Goal: Task Accomplishment & Management: Manage account settings

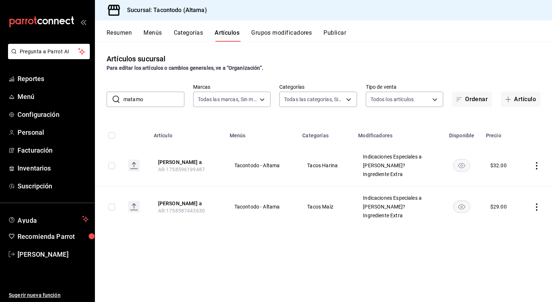
click at [148, 97] on input "matamo" at bounding box center [153, 99] width 61 height 15
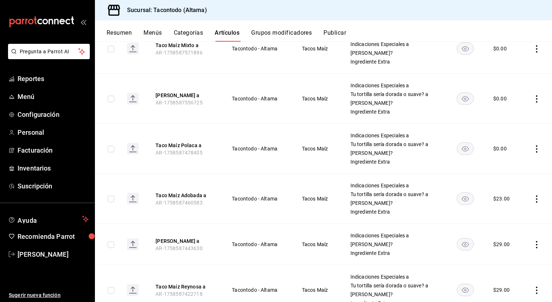
scroll to position [533, 0]
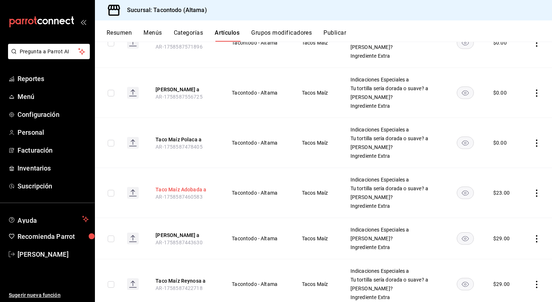
type input "taco maí"
click at [193, 187] on button "Taco Maíz Adobada a" at bounding box center [184, 189] width 58 height 7
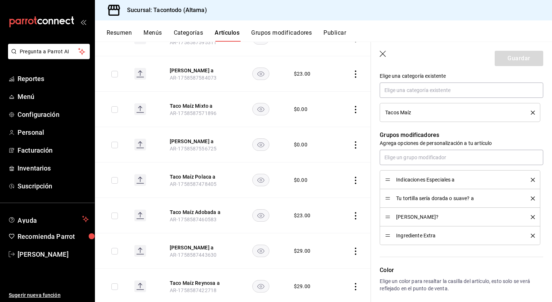
scroll to position [275, 0]
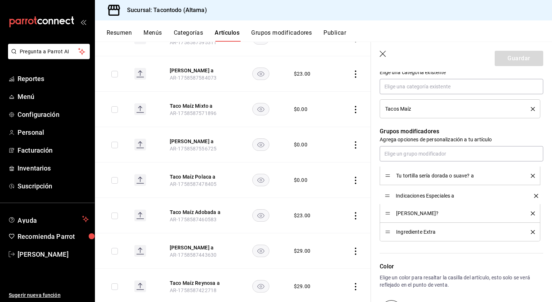
drag, startPoint x: 388, startPoint y: 175, endPoint x: 388, endPoint y: 195, distance: 19.7
click at [513, 59] on button "Guardar" at bounding box center [518, 58] width 49 height 15
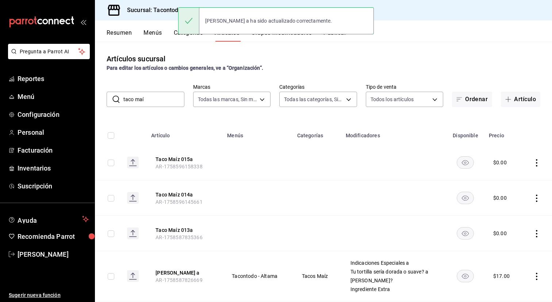
scroll to position [558, 0]
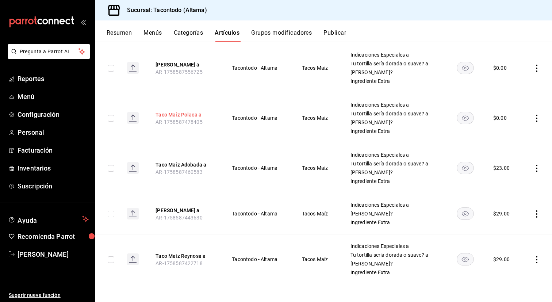
click at [192, 114] on button "Taco Maíz Polaca a" at bounding box center [184, 114] width 58 height 7
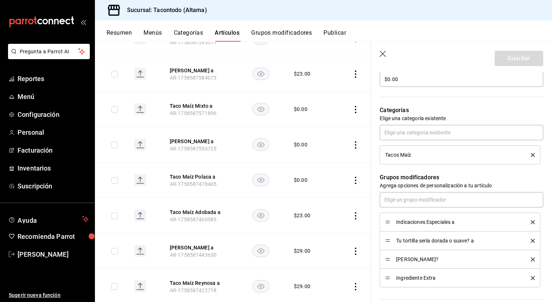
scroll to position [232, 0]
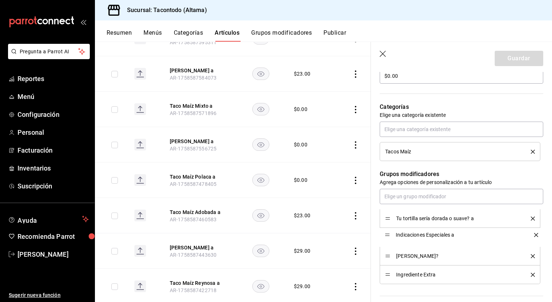
drag, startPoint x: 387, startPoint y: 217, endPoint x: 387, endPoint y: 237, distance: 19.7
click at [519, 63] on button "Guardar" at bounding box center [518, 58] width 49 height 15
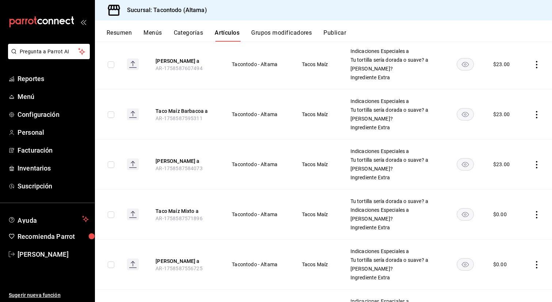
scroll to position [361, 0]
click at [172, 258] on button "[PERSON_NAME] a" at bounding box center [184, 261] width 58 height 7
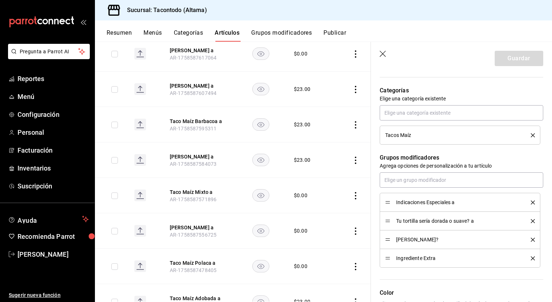
scroll to position [256, 0]
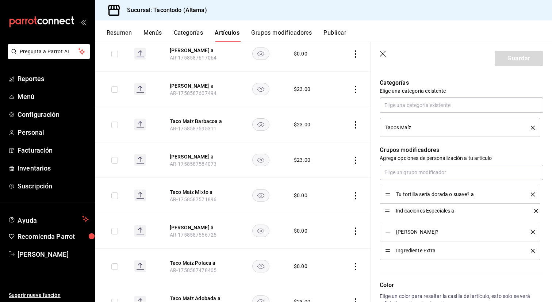
drag, startPoint x: 387, startPoint y: 196, endPoint x: 387, endPoint y: 212, distance: 16.4
click at [506, 58] on button "Guardar" at bounding box center [518, 58] width 49 height 15
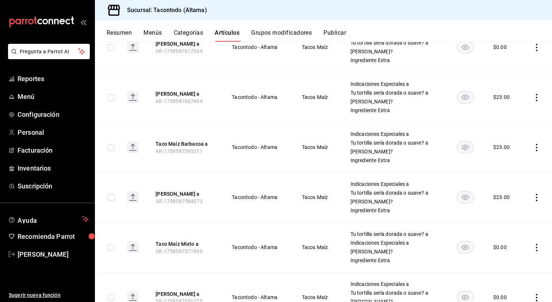
scroll to position [372, 0]
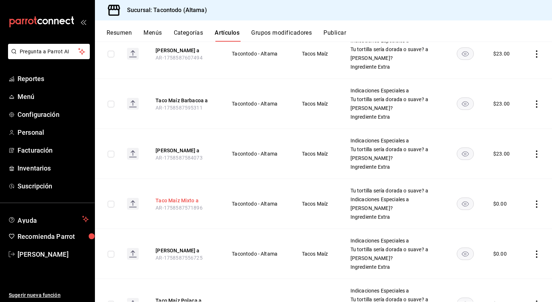
click at [173, 202] on button "Taco Maíz Mixto a" at bounding box center [184, 200] width 58 height 7
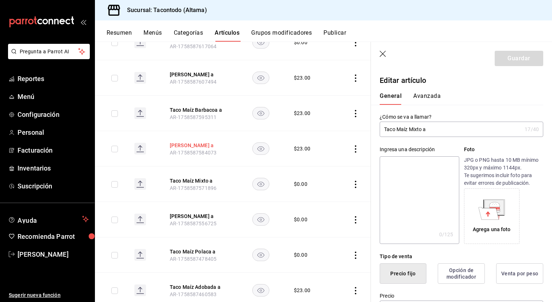
click at [200, 146] on button "[PERSON_NAME] a" at bounding box center [199, 145] width 58 height 7
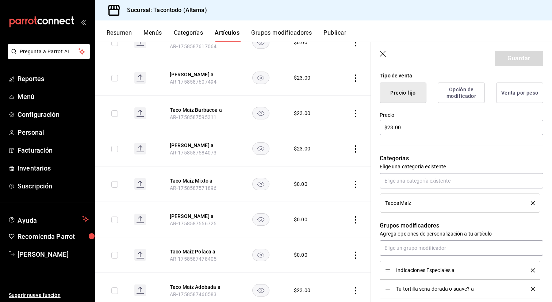
scroll to position [182, 0]
drag, startPoint x: 389, startPoint y: 270, endPoint x: 389, endPoint y: 287, distance: 17.5
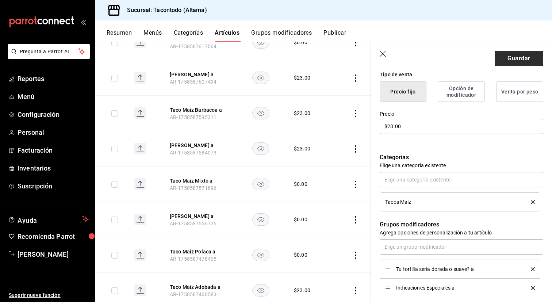
click at [507, 58] on button "Guardar" at bounding box center [518, 58] width 49 height 15
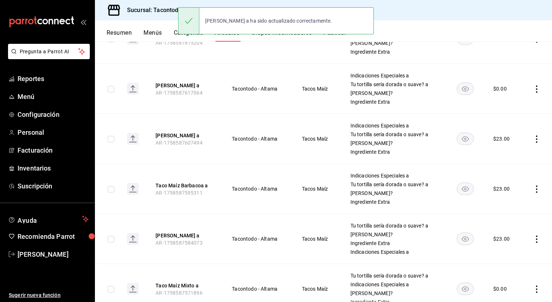
scroll to position [285, 0]
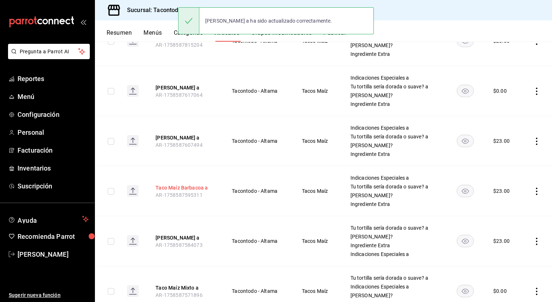
click at [170, 186] on button "Taco Maíz Barbacoa a" at bounding box center [184, 187] width 58 height 7
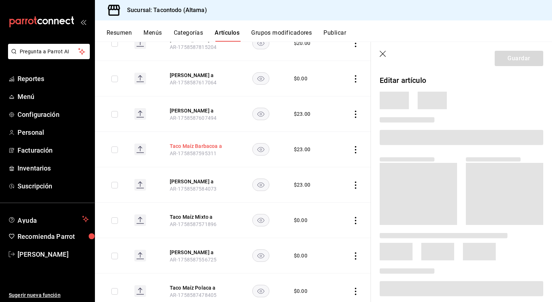
scroll to position [263, 0]
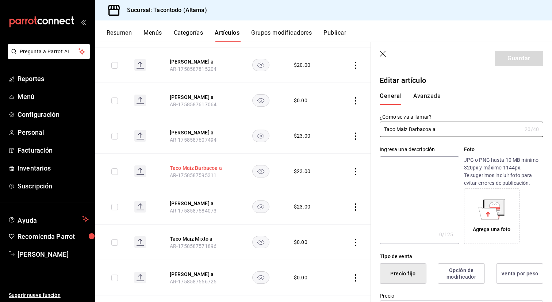
type input "$23.00"
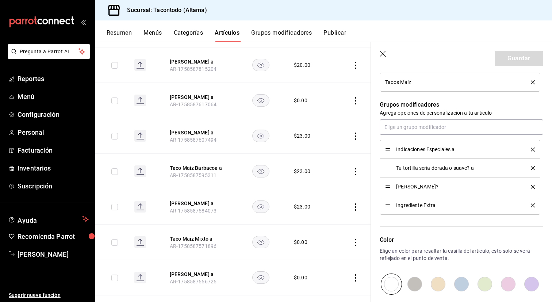
scroll to position [302, 0]
drag, startPoint x: 385, startPoint y: 148, endPoint x: 384, endPoint y: 169, distance: 20.4
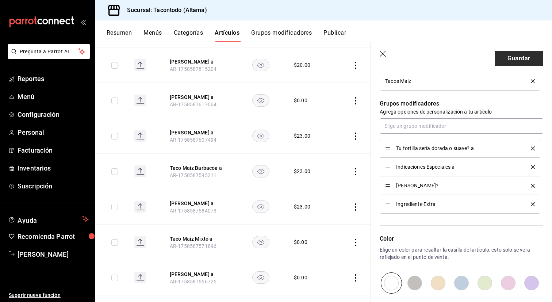
click at [521, 58] on button "Guardar" at bounding box center [518, 58] width 49 height 15
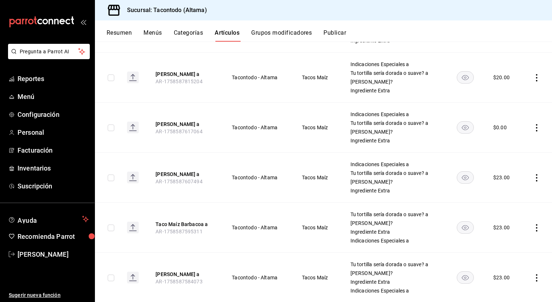
scroll to position [251, 0]
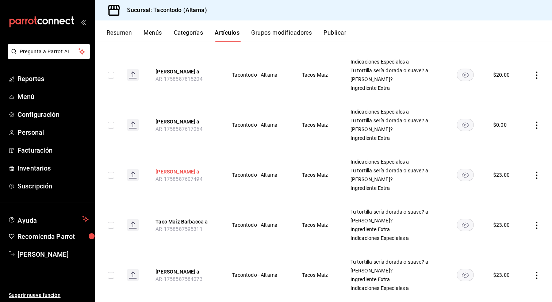
click at [206, 170] on button "[PERSON_NAME] a" at bounding box center [184, 171] width 58 height 7
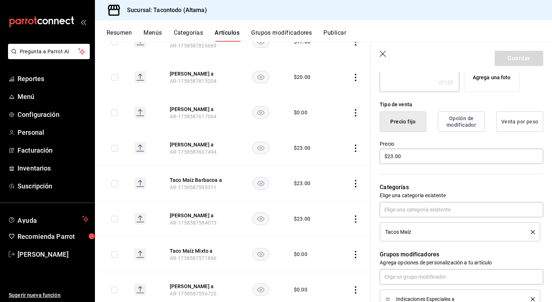
scroll to position [206, 0]
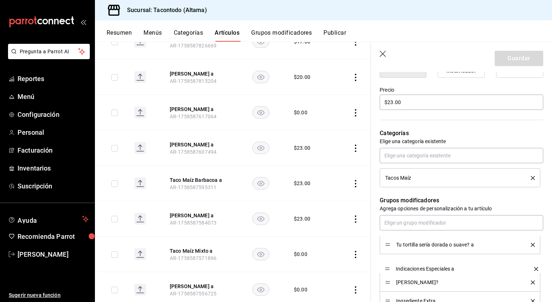
drag, startPoint x: 388, startPoint y: 245, endPoint x: 388, endPoint y: 265, distance: 19.7
click at [519, 58] on button "Guardar" at bounding box center [518, 58] width 49 height 15
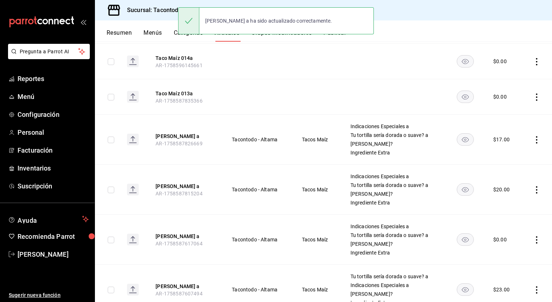
scroll to position [136, 0]
click at [194, 238] on button "[PERSON_NAME] a" at bounding box center [184, 236] width 58 height 7
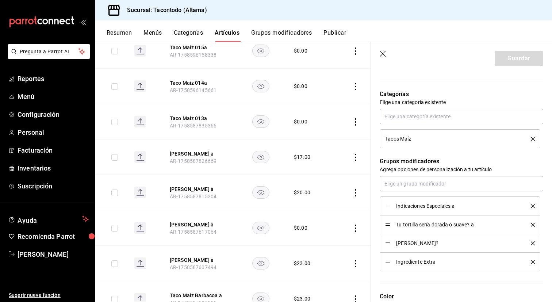
scroll to position [310, 0]
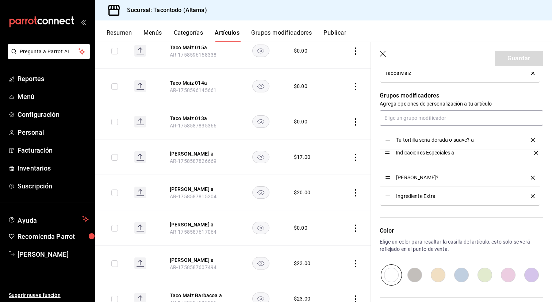
drag, startPoint x: 387, startPoint y: 142, endPoint x: 387, endPoint y: 157, distance: 15.3
click at [513, 61] on button "Guardar" at bounding box center [518, 58] width 49 height 15
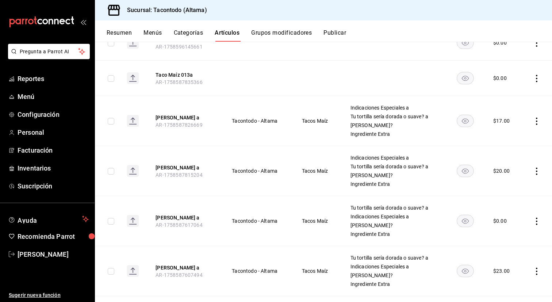
scroll to position [162, 0]
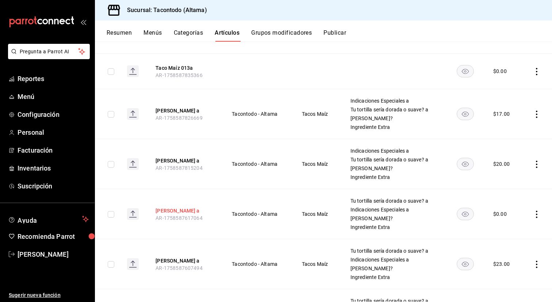
click at [186, 208] on button "[PERSON_NAME] a" at bounding box center [184, 210] width 58 height 7
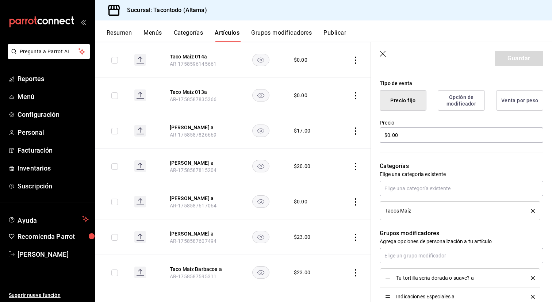
scroll to position [247, 0]
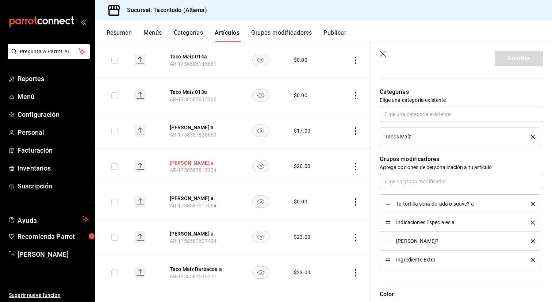
click at [196, 163] on button "[PERSON_NAME] a" at bounding box center [199, 162] width 58 height 7
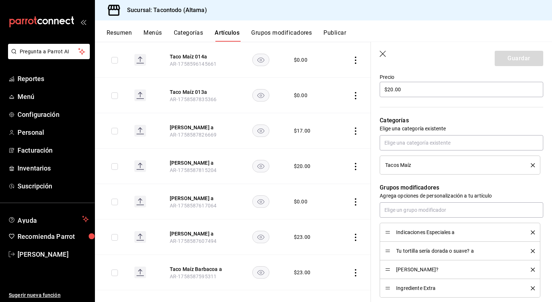
scroll to position [219, 0]
drag, startPoint x: 389, startPoint y: 231, endPoint x: 389, endPoint y: 244, distance: 13.1
click at [507, 58] on button "Guardar" at bounding box center [518, 58] width 49 height 15
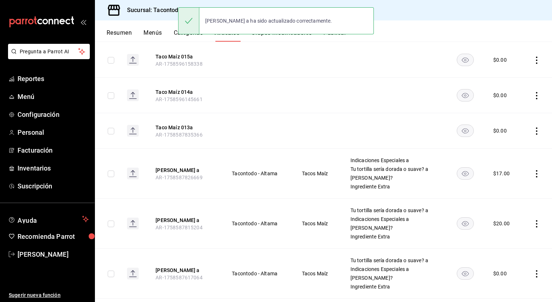
scroll to position [105, 0]
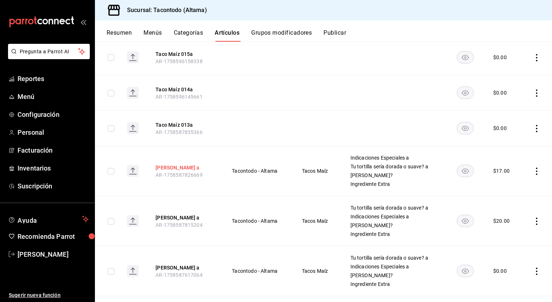
click at [187, 165] on button "[PERSON_NAME] a" at bounding box center [184, 167] width 58 height 7
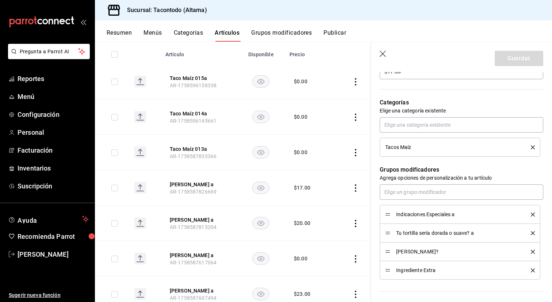
scroll to position [249, 0]
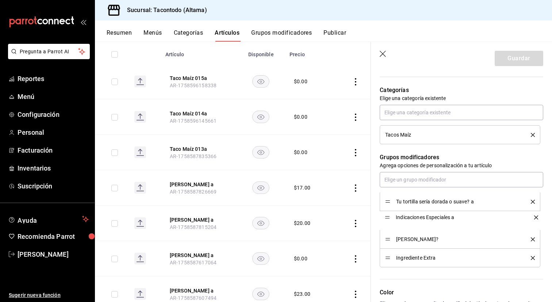
drag, startPoint x: 389, startPoint y: 201, endPoint x: 389, endPoint y: 216, distance: 15.3
click at [513, 61] on button "Guardar" at bounding box center [518, 58] width 49 height 15
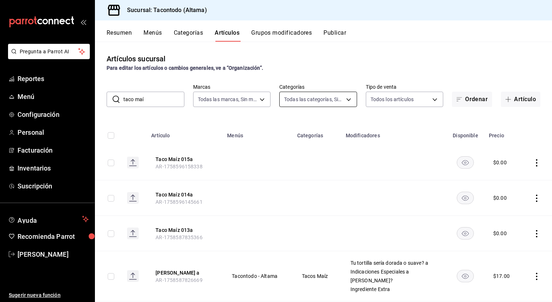
click at [317, 97] on body "Pregunta a Parrot AI Reportes Menú Configuración Personal Facturación Inventari…" at bounding box center [276, 151] width 552 height 302
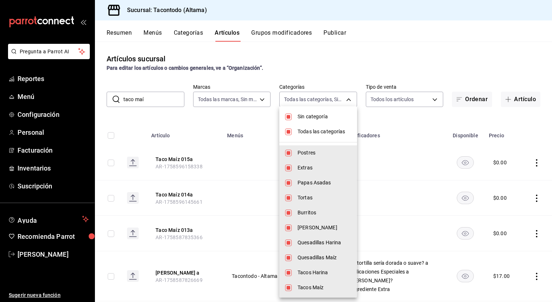
click at [297, 115] on li "Sin categoría" at bounding box center [318, 116] width 78 height 15
checkbox input "false"
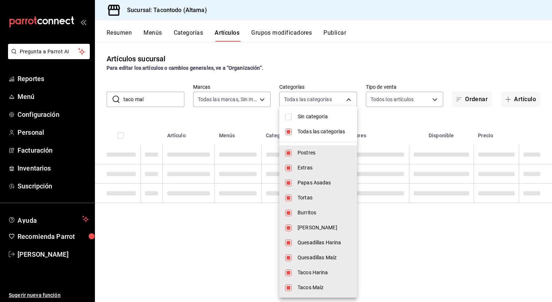
click at [297, 126] on li "Todas las categorías" at bounding box center [318, 131] width 78 height 15
checkbox input "false"
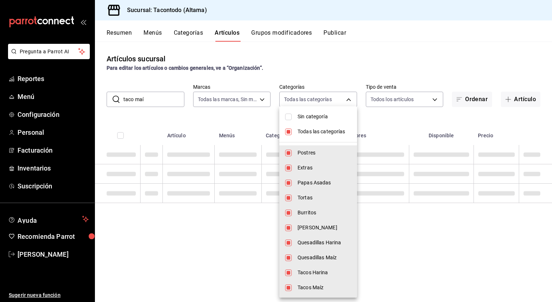
checkbox input "false"
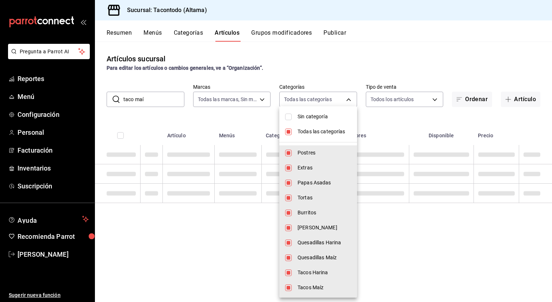
checkbox input "false"
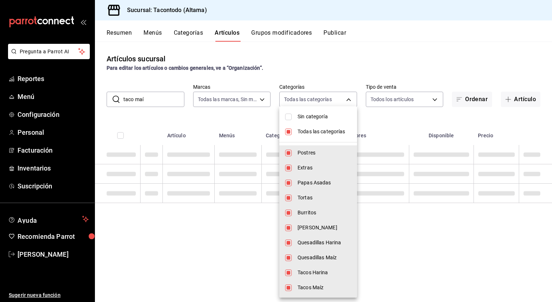
checkbox input "false"
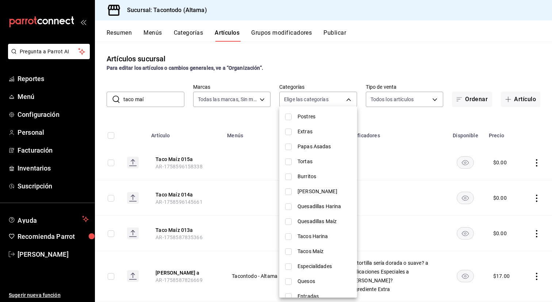
scroll to position [44, 0]
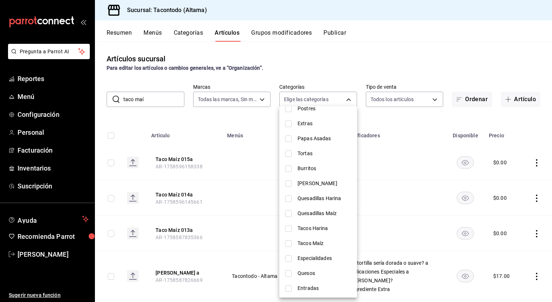
click at [303, 244] on span "Tacos Maíz" at bounding box center [324, 243] width 54 height 8
type input "7d112033-fc47-4141-9bac-2b1d398da5b5"
checkbox input "true"
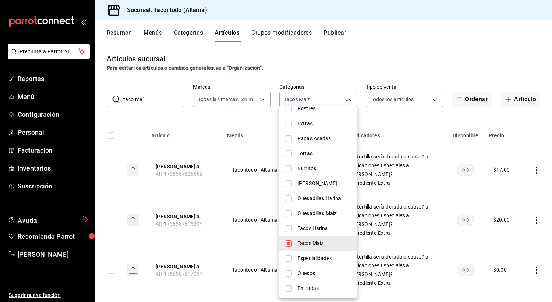
click at [408, 190] on div at bounding box center [276, 151] width 552 height 302
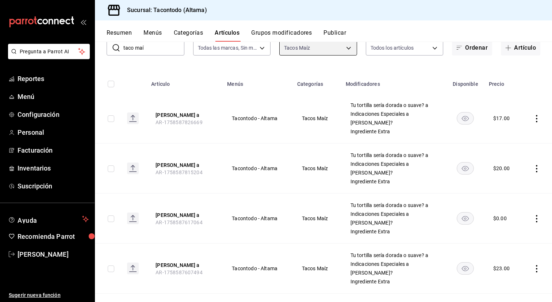
scroll to position [52, 0]
click at [179, 215] on button "[PERSON_NAME] a" at bounding box center [184, 214] width 58 height 7
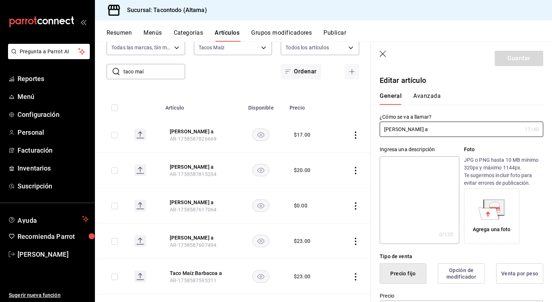
click at [432, 98] on button "Avanzada" at bounding box center [426, 98] width 27 height 12
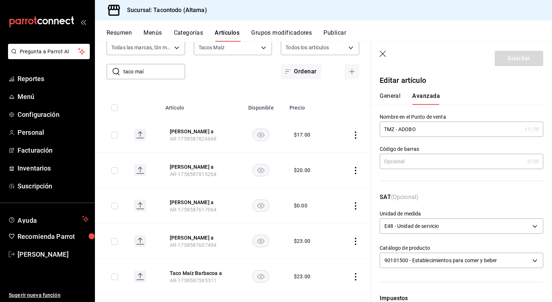
click at [411, 127] on input "TMZ - ADOBO" at bounding box center [450, 129] width 142 height 15
type input "TMZ - ASADO"
click at [513, 55] on button "Guardar" at bounding box center [518, 58] width 49 height 15
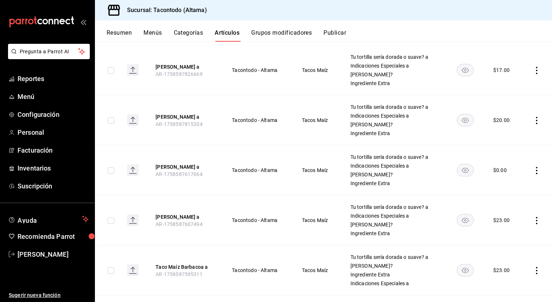
scroll to position [99, 0]
